Goal: Navigation & Orientation: Find specific page/section

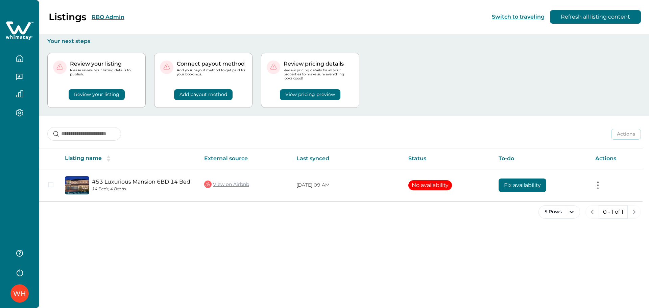
click at [17, 160] on div "WH" at bounding box center [19, 154] width 39 height 308
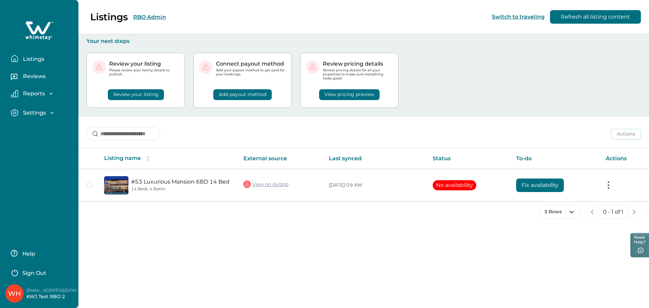
click at [52, 92] on icon "button" at bounding box center [51, 93] width 7 height 7
click at [37, 93] on p "Reports" at bounding box center [33, 93] width 24 height 7
click at [36, 105] on p "Earnings" at bounding box center [34, 108] width 27 height 7
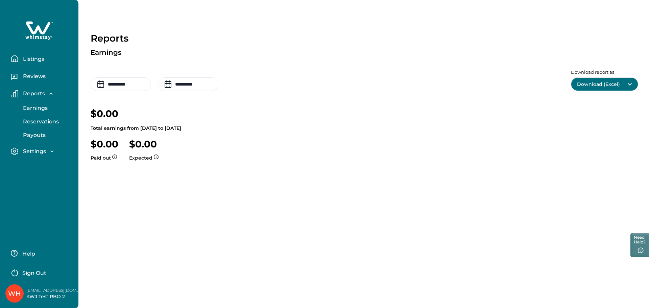
click at [35, 118] on p "Reservations" at bounding box center [40, 121] width 38 height 7
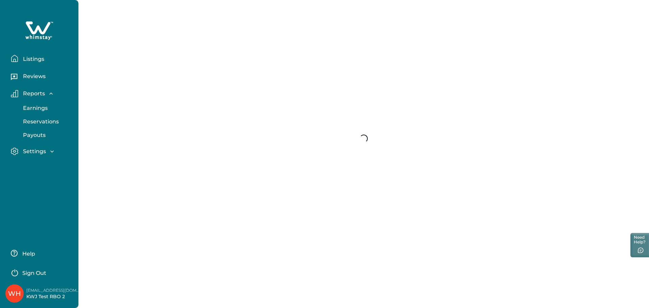
click at [33, 133] on p "Payouts" at bounding box center [33, 135] width 25 height 7
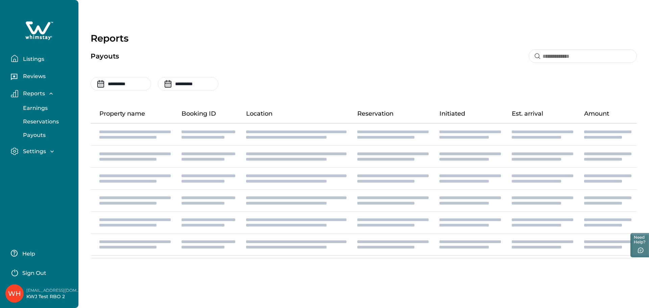
click at [37, 151] on p "Settings" at bounding box center [33, 151] width 25 height 7
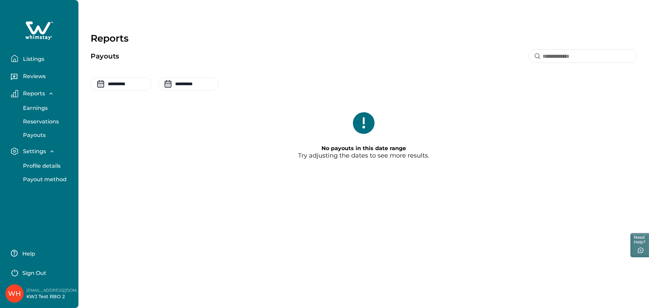
click at [37, 151] on p "Settings" at bounding box center [33, 151] width 25 height 7
click at [40, 95] on p "Reports" at bounding box center [33, 93] width 24 height 7
click at [40, 94] on p "Reports" at bounding box center [33, 93] width 24 height 7
click at [42, 90] on p "Reports" at bounding box center [33, 93] width 24 height 7
click at [36, 61] on p "Listings" at bounding box center [32, 59] width 23 height 7
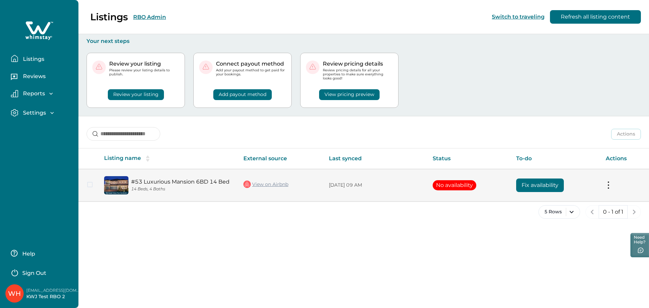
click at [90, 184] on tr "#53 Luxurious Mansion 6BD 14 Bed 14 Beds, 4 Baths View on Airbnb [DATE] 09 AM N…" at bounding box center [363, 185] width 570 height 32
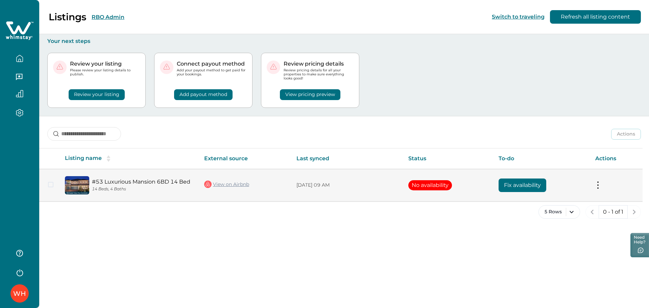
click at [49, 187] on span at bounding box center [50, 184] width 5 height 5
click at [596, 185] on button at bounding box center [597, 184] width 5 height 7
click at [593, 198] on button "Close" at bounding box center [592, 200] width 11 height 11
